Goal: Communication & Community: Answer question/provide support

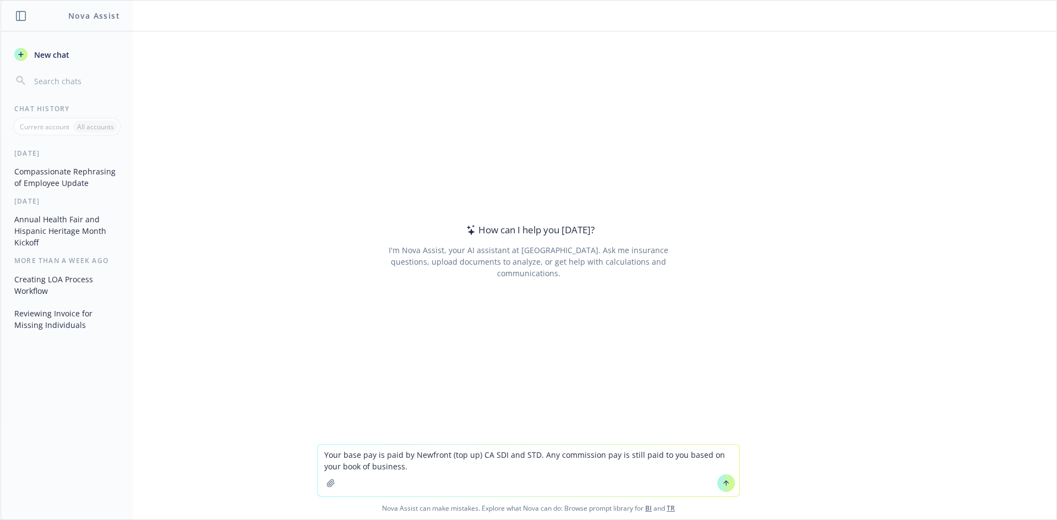
type textarea "Your base pay is paid by Newfront (top up) CA SDI and STD. Any commission pay i…"
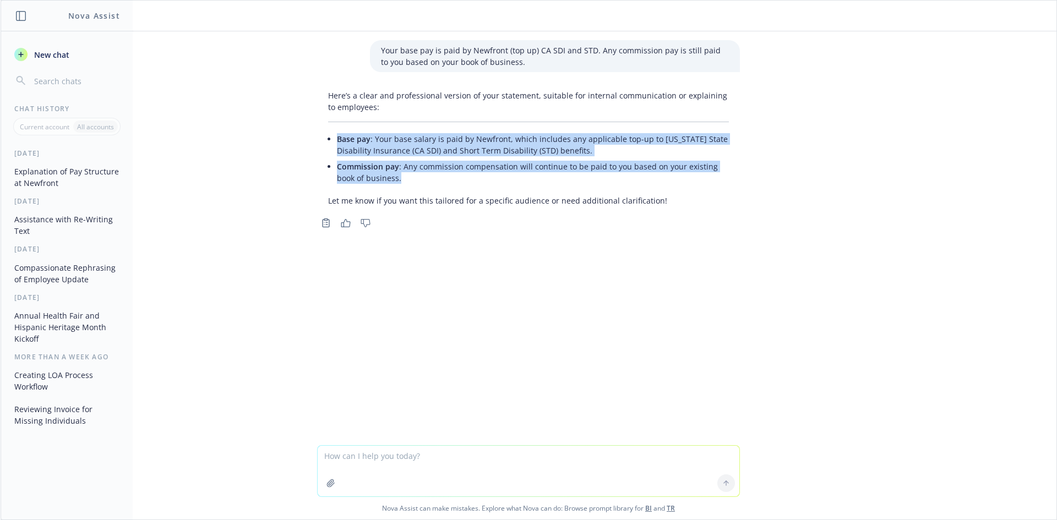
drag, startPoint x: 378, startPoint y: 175, endPoint x: 334, endPoint y: 142, distance: 55.1
click at [337, 142] on ul "Base pay : Your base salary is paid by Newfront, which includes any applicable …" at bounding box center [533, 158] width 392 height 55
copy ul "Base pay : Your base salary is paid by Newfront, which includes any applicable …"
